Goal: Navigation & Orientation: Find specific page/section

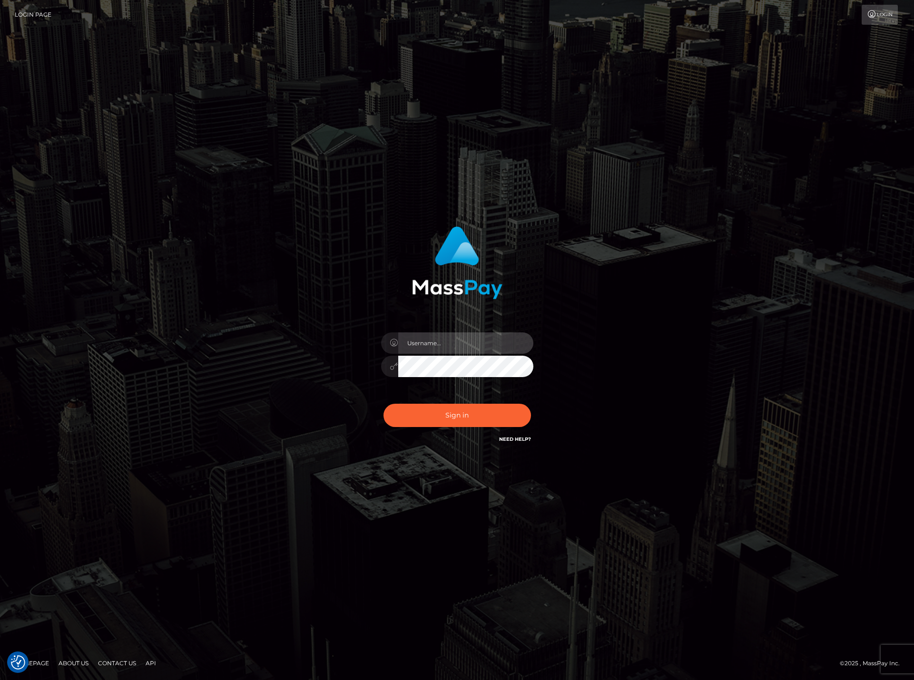
click at [423, 336] on input "text" at bounding box center [465, 342] width 135 height 21
type input "diana.rangelvarela@aylo.com"
click at [383, 404] on button "Sign in" at bounding box center [456, 415] width 147 height 23
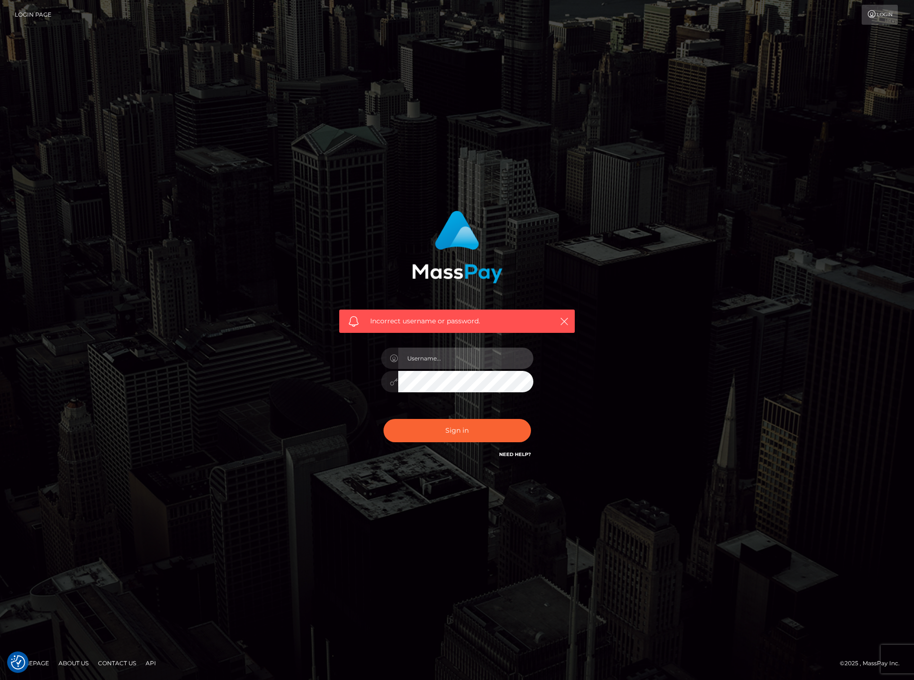
drag, startPoint x: 0, startPoint y: 0, endPoint x: 459, endPoint y: 369, distance: 588.6
click at [459, 369] on input "text" at bounding box center [465, 358] width 135 height 21
type input "dianarangel"
click at [448, 434] on button "Sign in" at bounding box center [456, 430] width 147 height 23
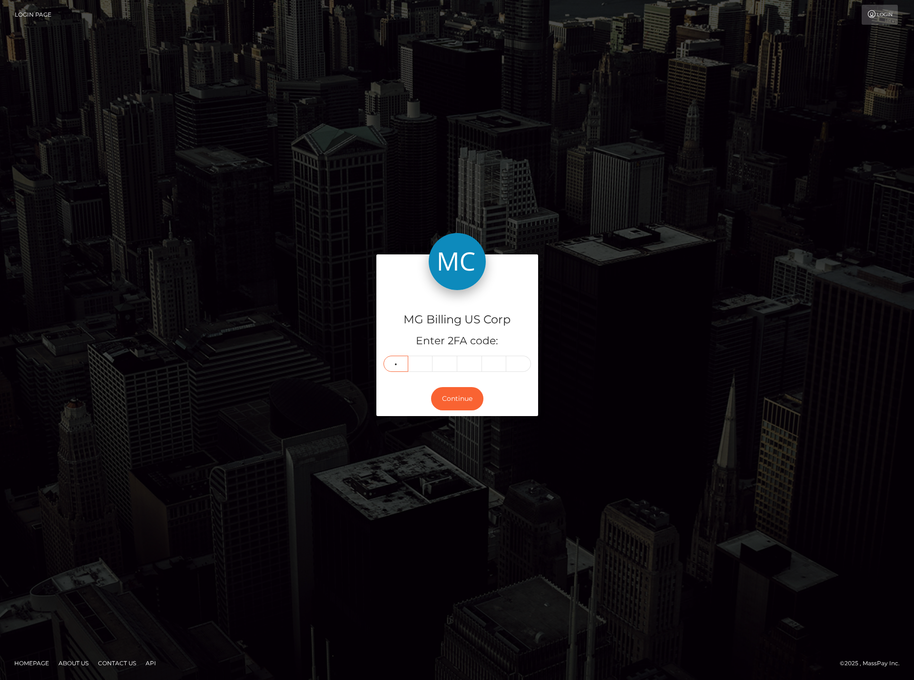
type input "1"
type input "5"
type input "3"
type input "1"
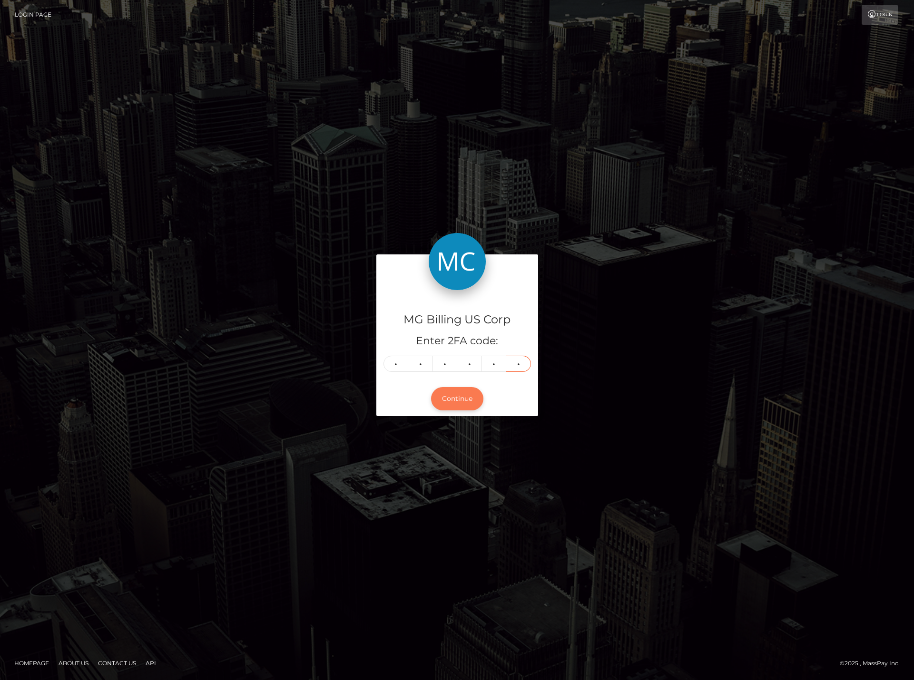
type input "4"
click at [468, 398] on button "Continue" at bounding box center [457, 398] width 52 height 23
click at [466, 401] on button "Continue" at bounding box center [457, 398] width 52 height 23
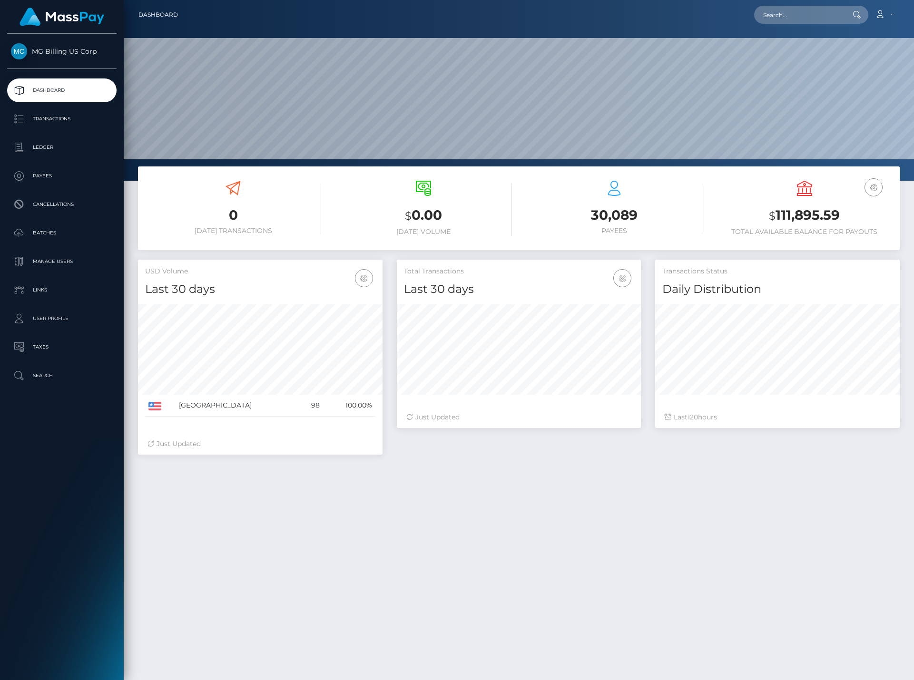
scroll to position [169, 244]
click at [43, 152] on p "Ledger" at bounding box center [62, 147] width 102 height 14
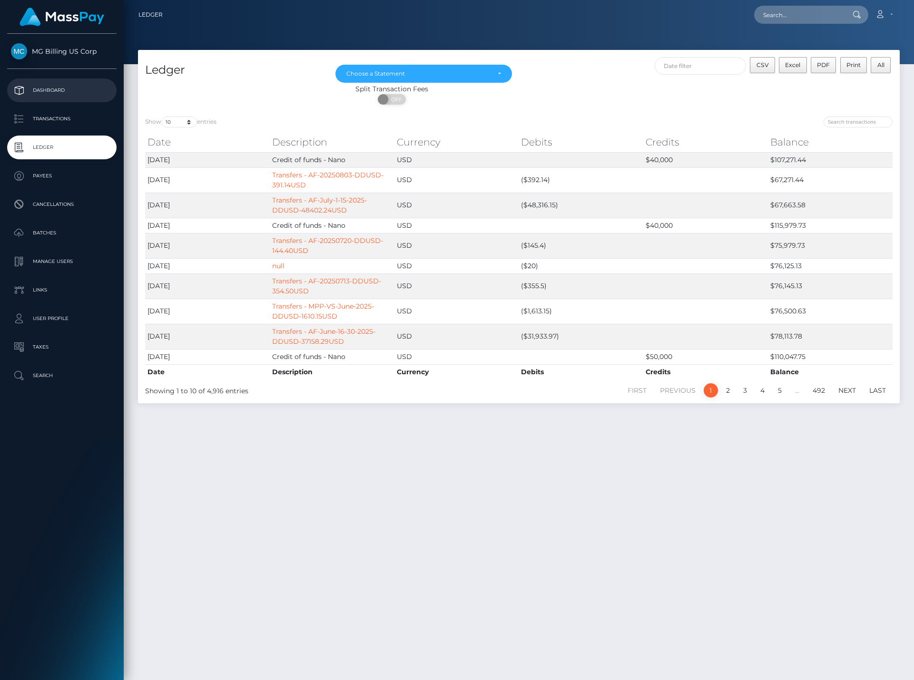
click at [59, 89] on p "Dashboard" at bounding box center [62, 90] width 102 height 14
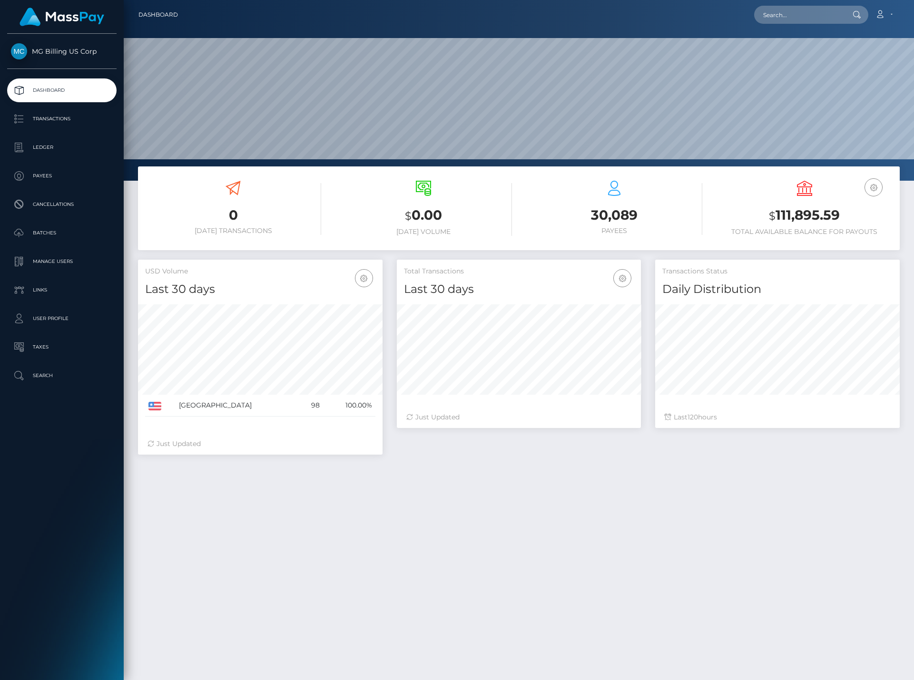
scroll to position [169, 244]
click at [45, 151] on p "Ledger" at bounding box center [62, 147] width 102 height 14
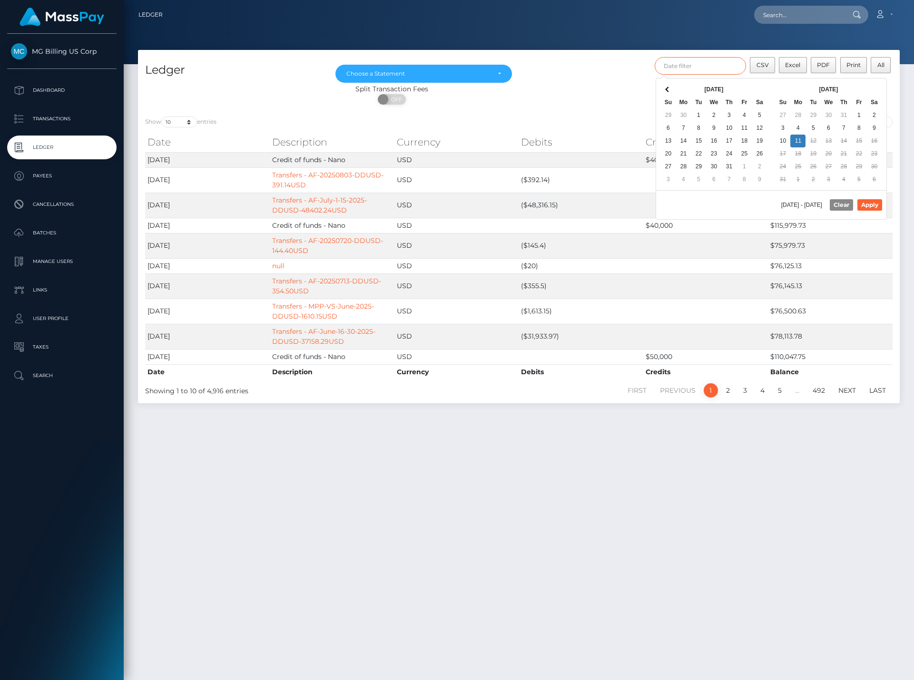
click at [700, 67] on input "text" at bounding box center [700, 66] width 92 height 18
click at [865, 205] on button "Apply" at bounding box center [869, 204] width 25 height 11
type input "[DATE] - [DATE]"
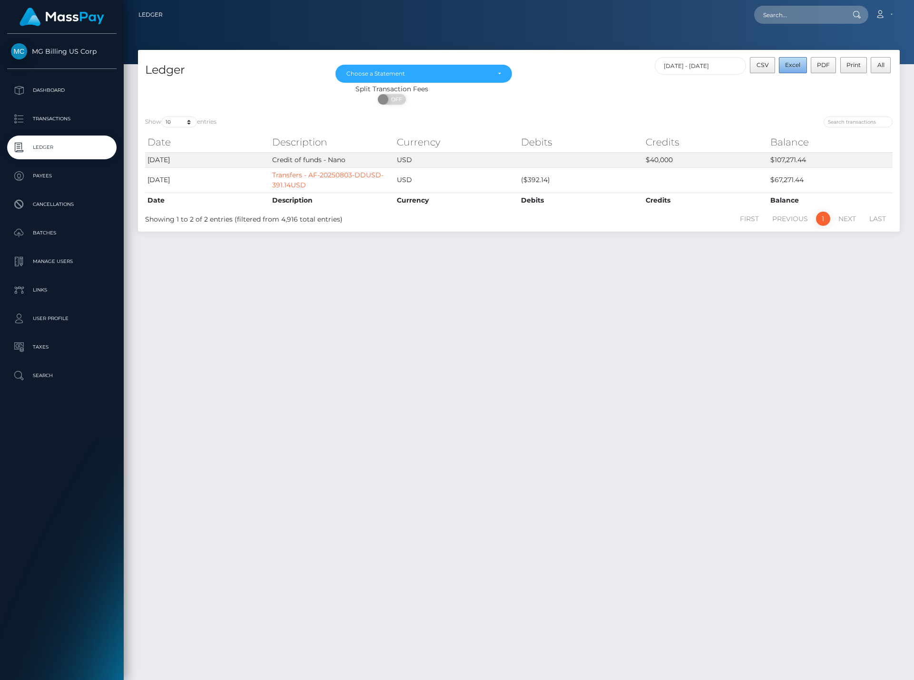
click at [798, 68] on span "Excel" at bounding box center [792, 64] width 15 height 7
